Goal: Information Seeking & Learning: Learn about a topic

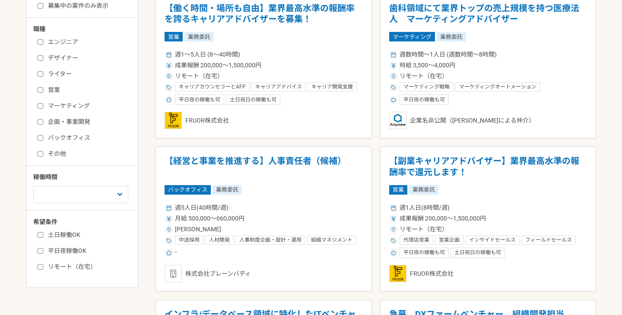
scroll to position [259, 0]
click at [39, 3] on input "募集中の案件のみ表示" at bounding box center [41, 6] width 6 height 6
checkbox input "true"
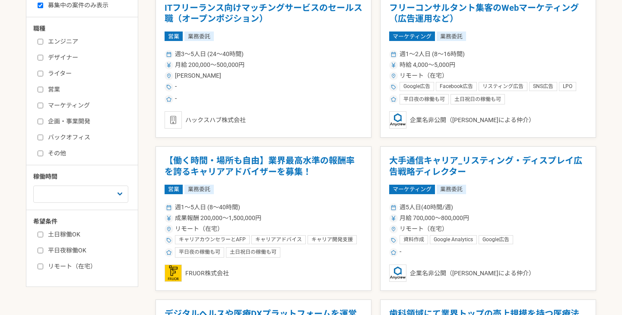
click at [39, 138] on input "バックオフィス" at bounding box center [41, 138] width 6 height 6
checkbox input "true"
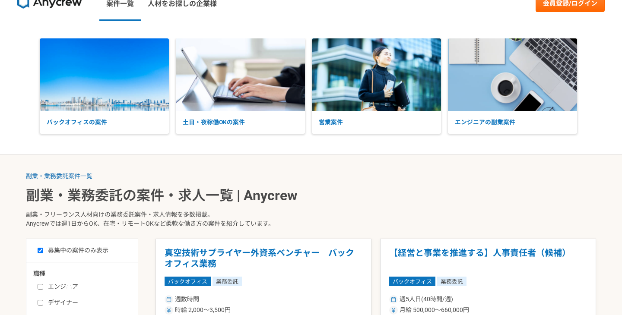
scroll to position [259, 0]
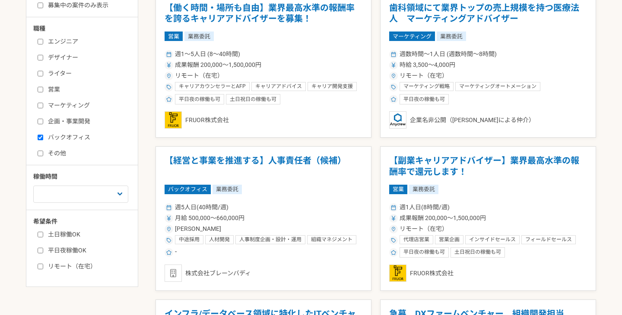
checkbox input "false"
